Goal: Transaction & Acquisition: Book appointment/travel/reservation

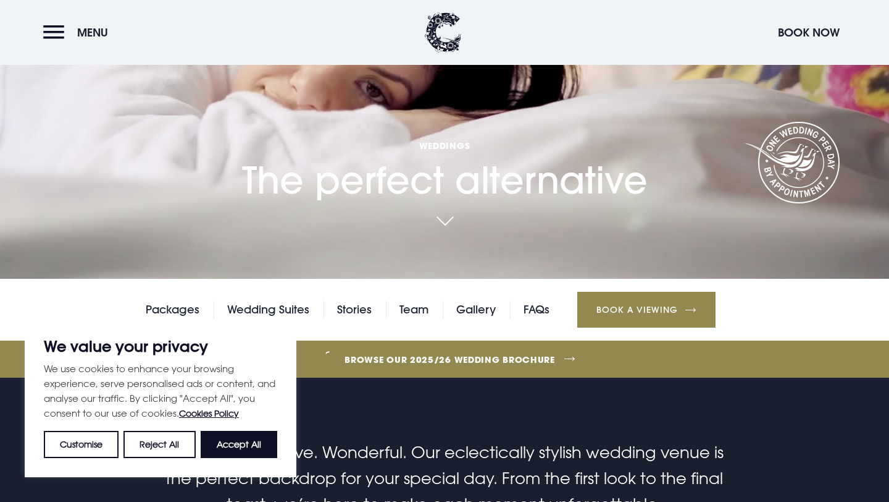
scroll to position [222, 0]
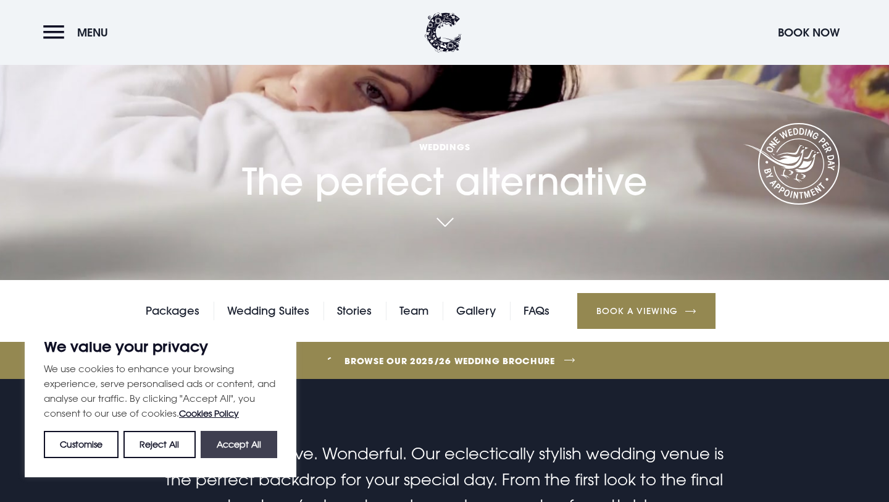
click at [232, 440] on button "Accept All" at bounding box center [239, 444] width 77 height 27
checkbox input "true"
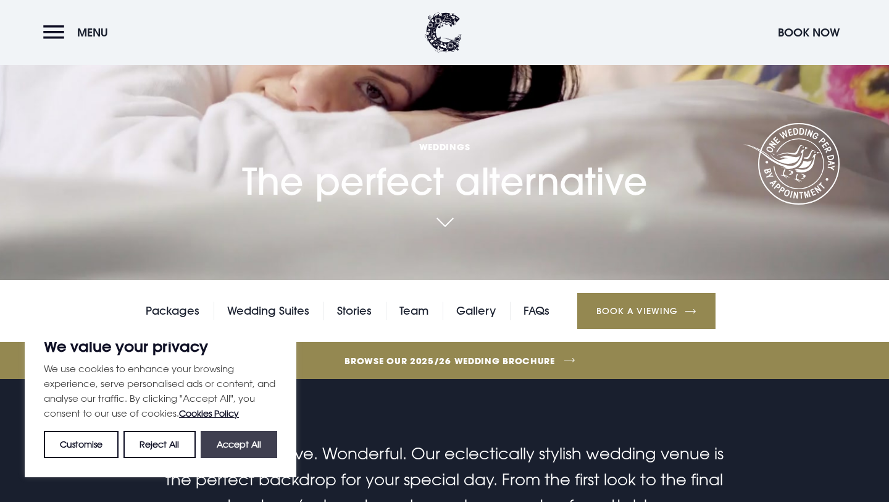
checkbox input "true"
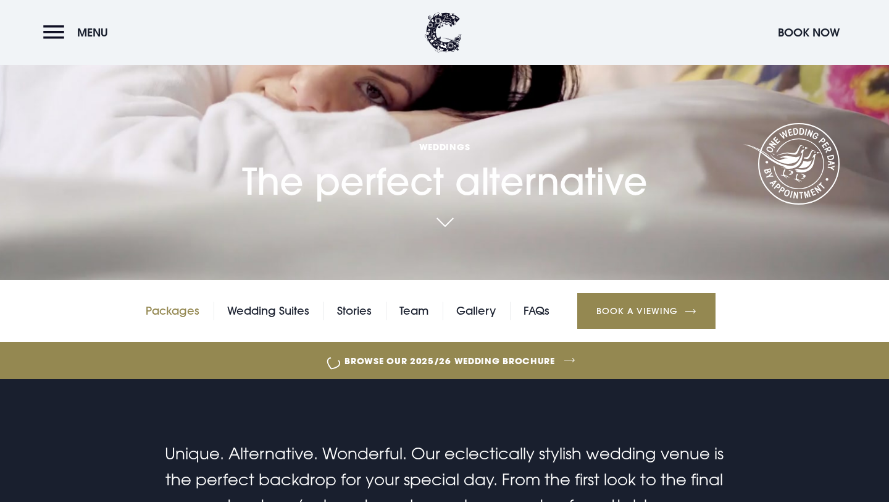
click at [179, 310] on link "Packages" at bounding box center [173, 310] width 54 height 19
